Goal: Information Seeking & Learning: Compare options

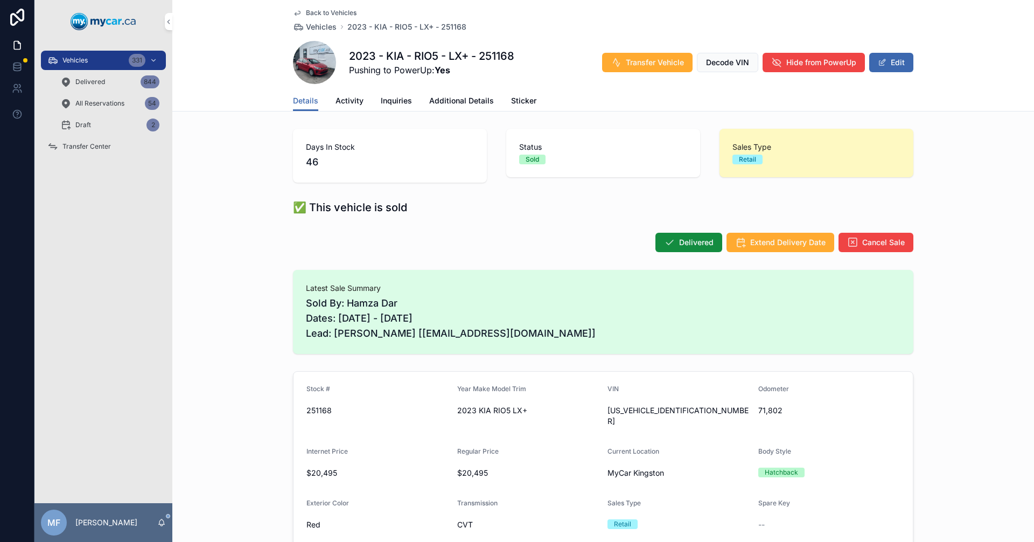
click at [324, 26] on span "Vehicles" at bounding box center [321, 27] width 31 height 11
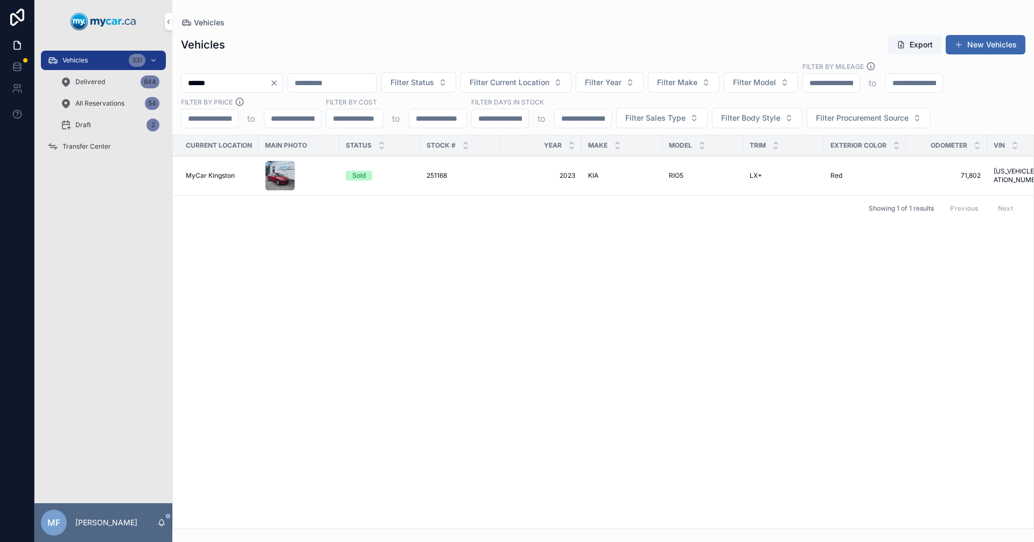
drag, startPoint x: 260, startPoint y: 82, endPoint x: 0, endPoint y: 82, distance: 259.7
click at [0, 82] on div "Vehicles 331 Delivered 844 All Reservations 54 Draft 2 Transfer Center MF [PERS…" at bounding box center [517, 271] width 1034 height 542
type input "******"
click at [593, 177] on span "CHEVROLET" at bounding box center [607, 175] width 39 height 9
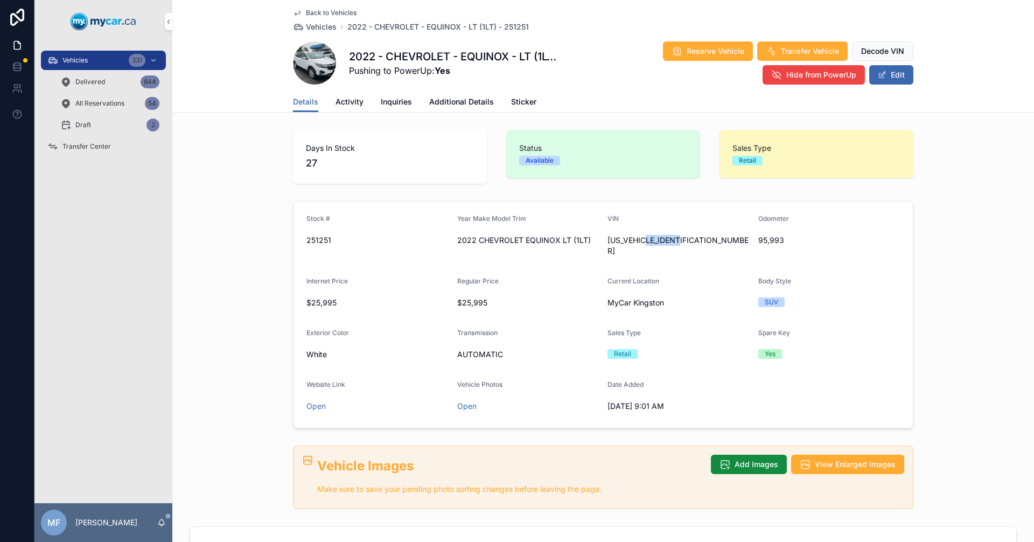
drag, startPoint x: 694, startPoint y: 242, endPoint x: 649, endPoint y: 253, distance: 46.0
click at [649, 253] on form "Stock # 251251 Year Make Model Trim 2022 CHEVROLET EQUINOX LT (1LT) VIN [US_VEH…" at bounding box center [604, 314] width 620 height 226
drag, startPoint x: 606, startPoint y: 241, endPoint x: 762, endPoint y: 241, distance: 156.2
click at [762, 241] on form "Stock # 251251 Year Make Model Trim 2022 CHEVROLET EQUINOX LT (1LT) VIN [US_VEH…" at bounding box center [604, 314] width 620 height 226
click at [697, 242] on span "[US_VEHICLE_IDENTIFICATION_NUMBER]" at bounding box center [679, 246] width 142 height 22
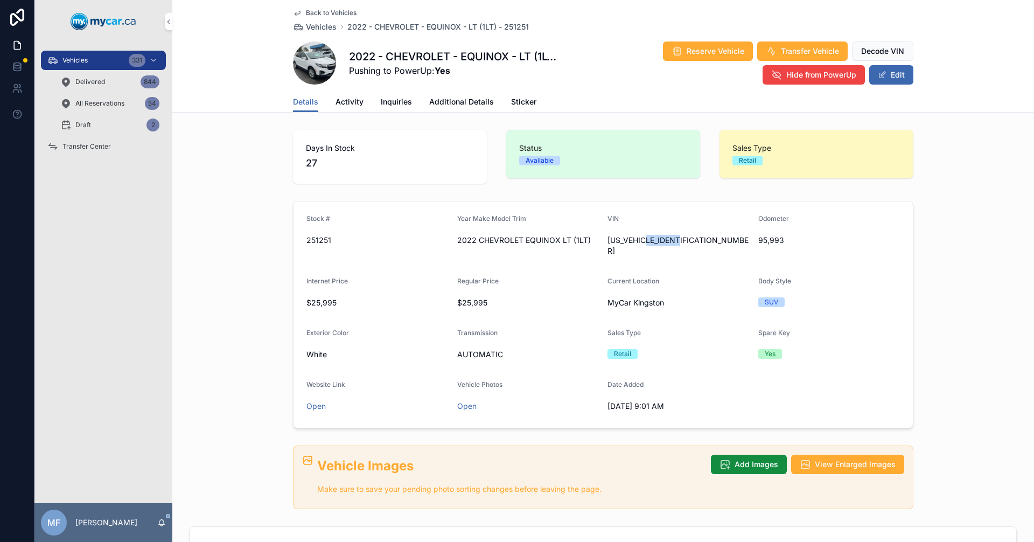
drag, startPoint x: 699, startPoint y: 242, endPoint x: 648, endPoint y: 252, distance: 52.7
click at [648, 252] on form "Stock # 251251 Year Make Model Trim 2022 CHEVROLET EQUINOX LT (1LT) VIN [US_VEH…" at bounding box center [604, 314] width 620 height 226
click at [709, 251] on form "Stock # 251251 Year Make Model Trim 2022 CHEVROLET EQUINOX LT (1LT) VIN [US_VEH…" at bounding box center [604, 314] width 620 height 226
click at [307, 23] on span "Vehicles" at bounding box center [321, 27] width 31 height 11
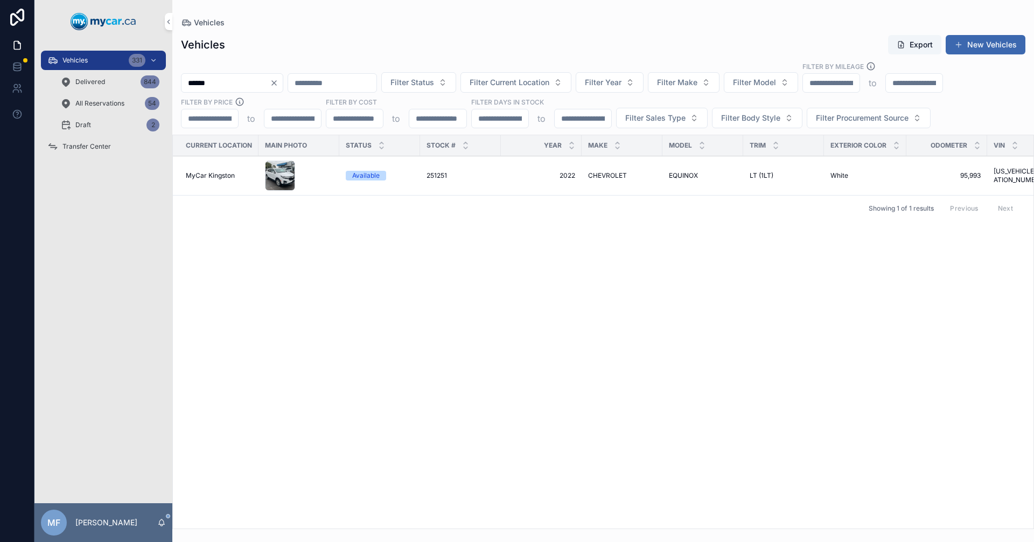
drag, startPoint x: 253, startPoint y: 82, endPoint x: 0, endPoint y: 68, distance: 253.1
click at [0, 74] on div "Vehicles 331 Delivered 844 All Reservations 54 Draft 2 Transfer Center MF [PERS…" at bounding box center [517, 271] width 1034 height 542
type input "******"
click at [679, 176] on span "GRAND CARAVAN" at bounding box center [696, 175] width 55 height 9
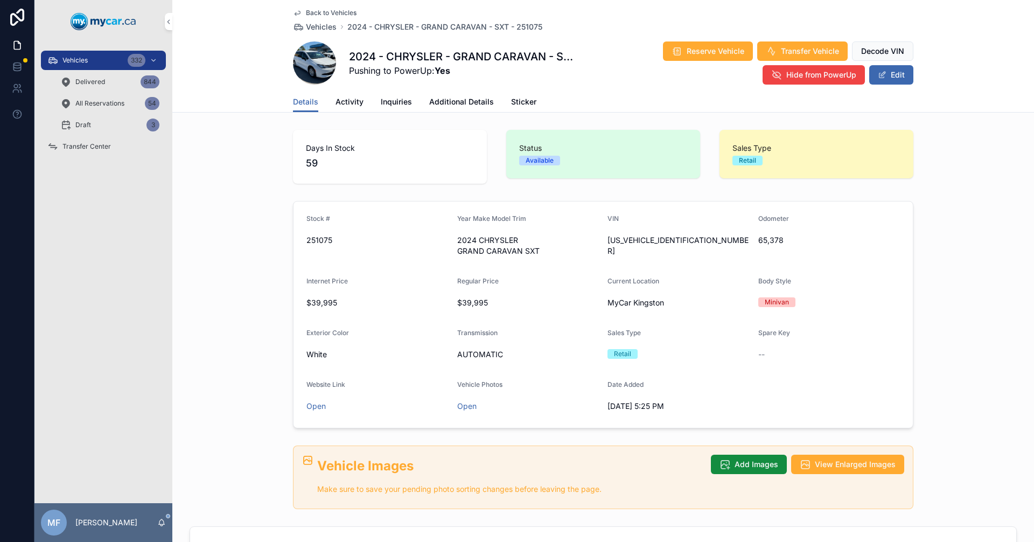
click at [313, 27] on span "Vehicles" at bounding box center [321, 27] width 31 height 11
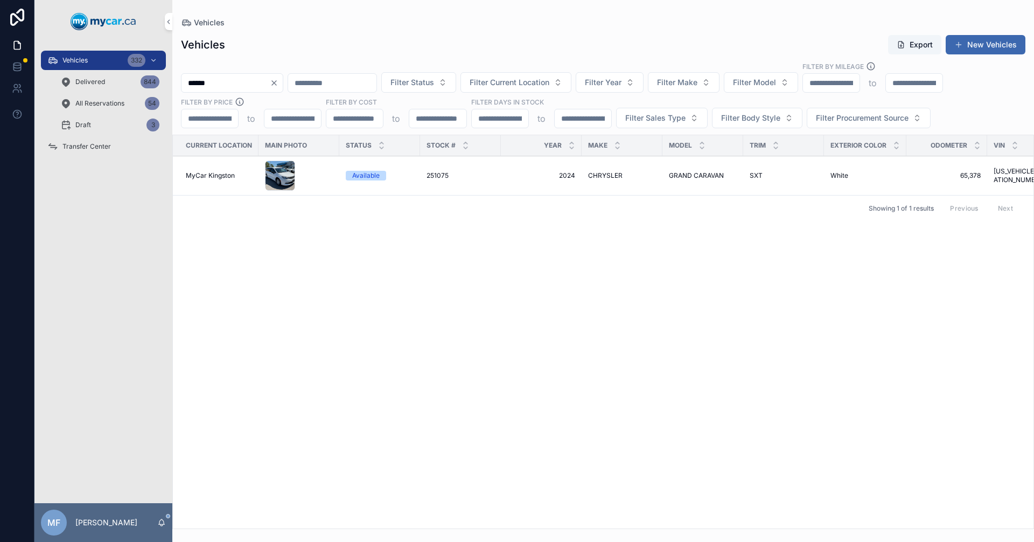
drag, startPoint x: 241, startPoint y: 84, endPoint x: 109, endPoint y: 95, distance: 132.4
click at [110, 94] on div "Vehicles 332 Delivered 844 All Reservations 54 Draft 3 Transfer Center MF [PERS…" at bounding box center [534, 271] width 1000 height 542
type input "******"
